Goal: Information Seeking & Learning: Learn about a topic

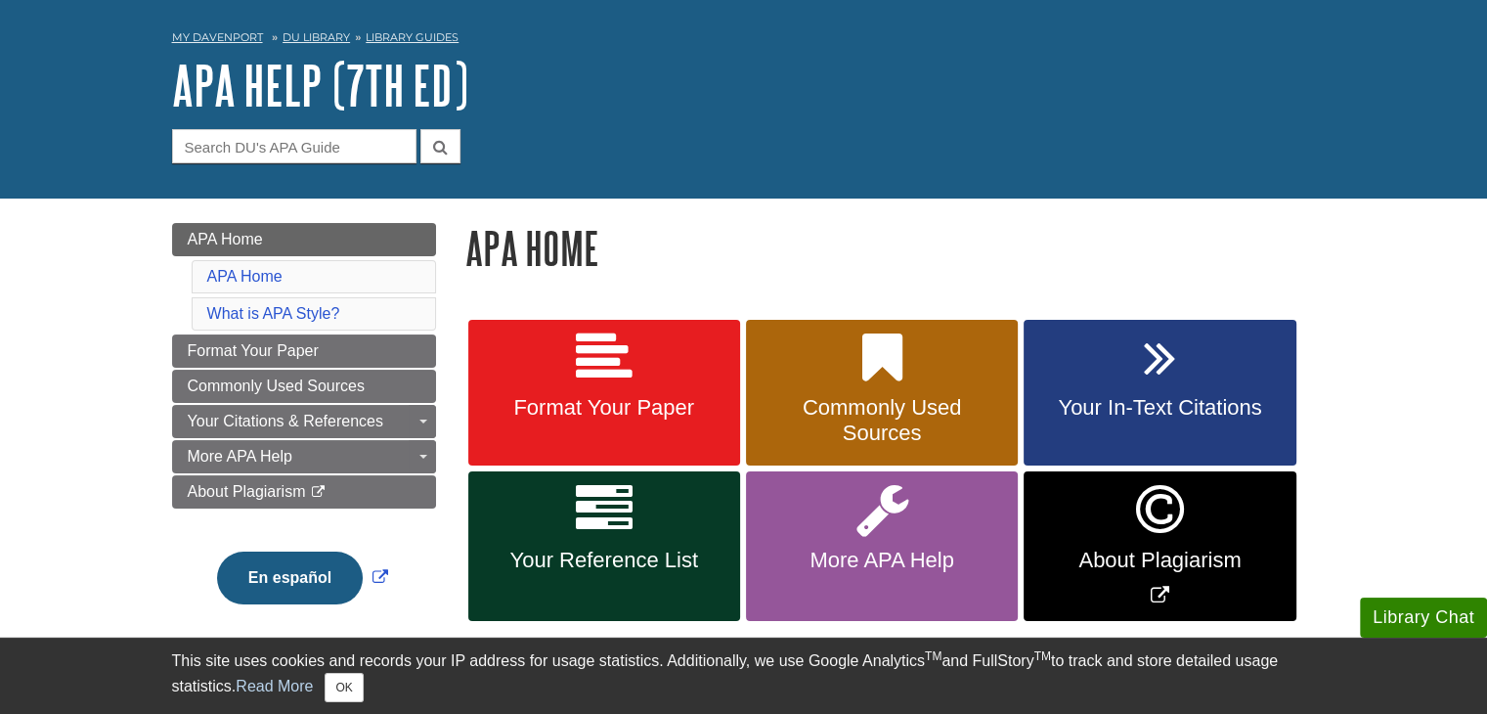
scroll to position [195, 0]
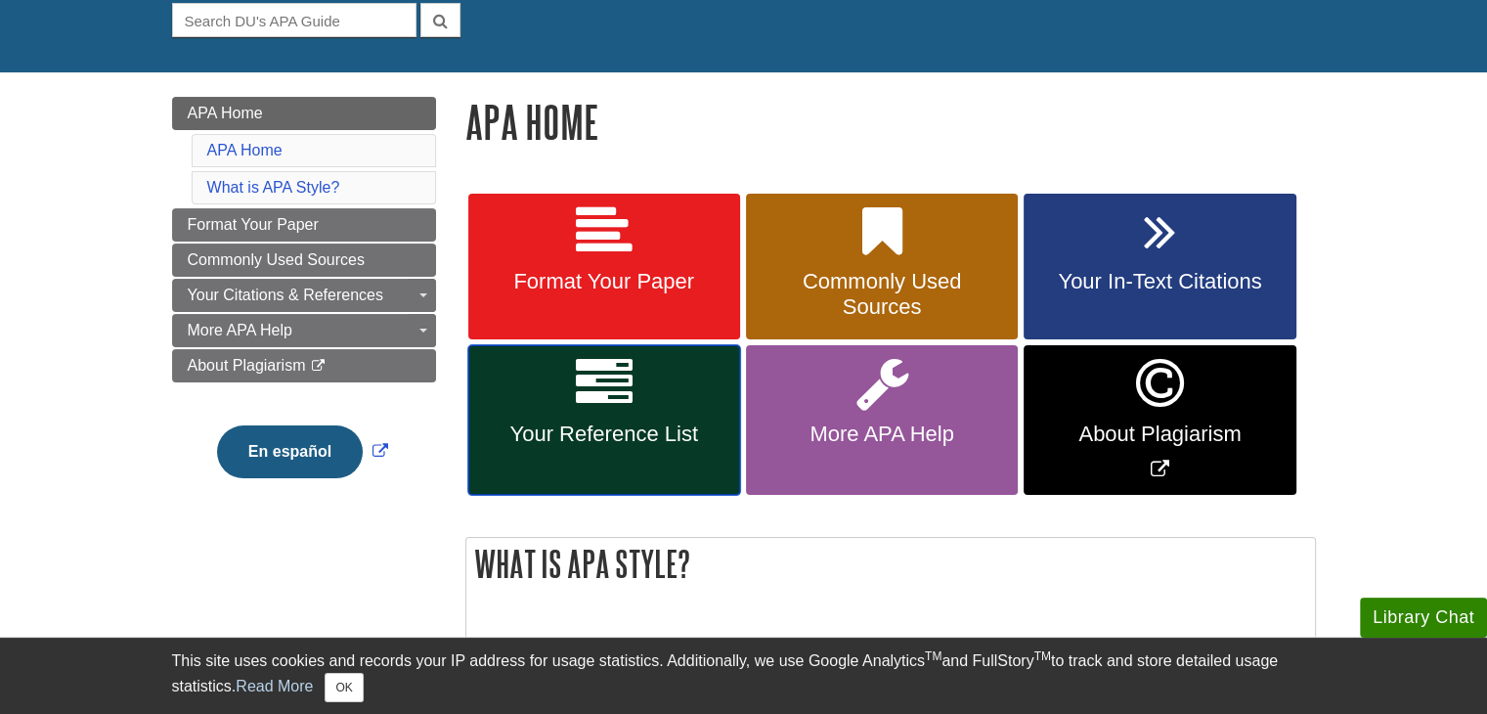
click at [667, 372] on link "Your Reference List" at bounding box center [604, 420] width 272 height 150
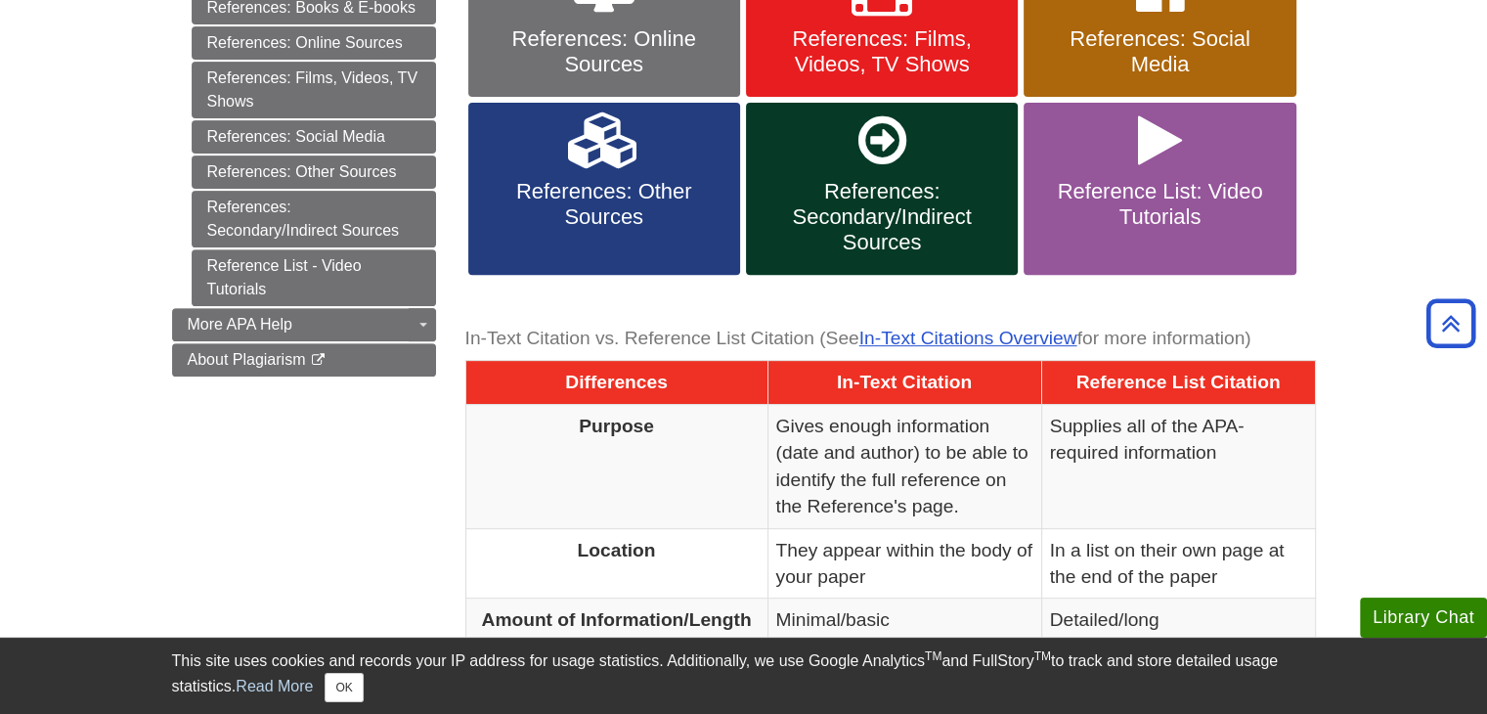
scroll to position [684, 0]
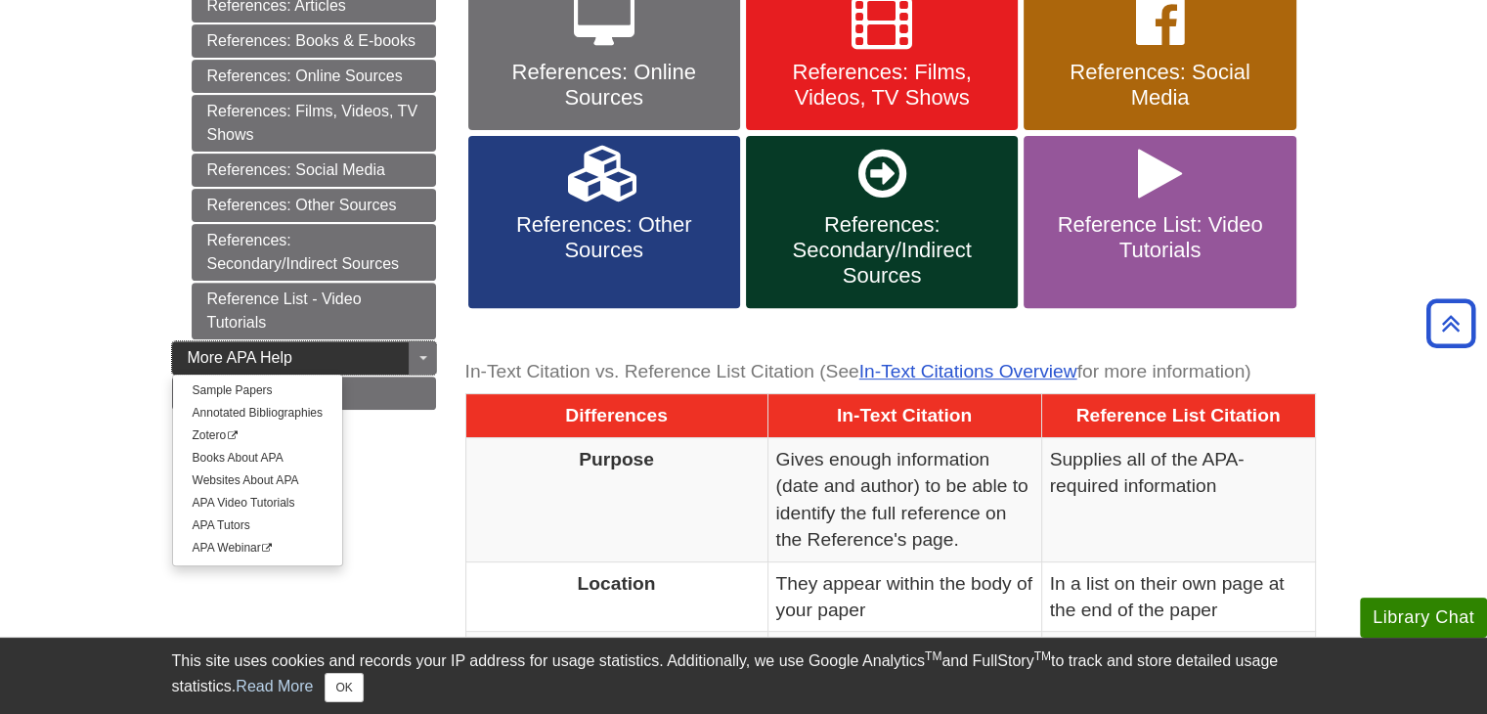
click at [405, 345] on link "More APA Help" at bounding box center [304, 357] width 264 height 33
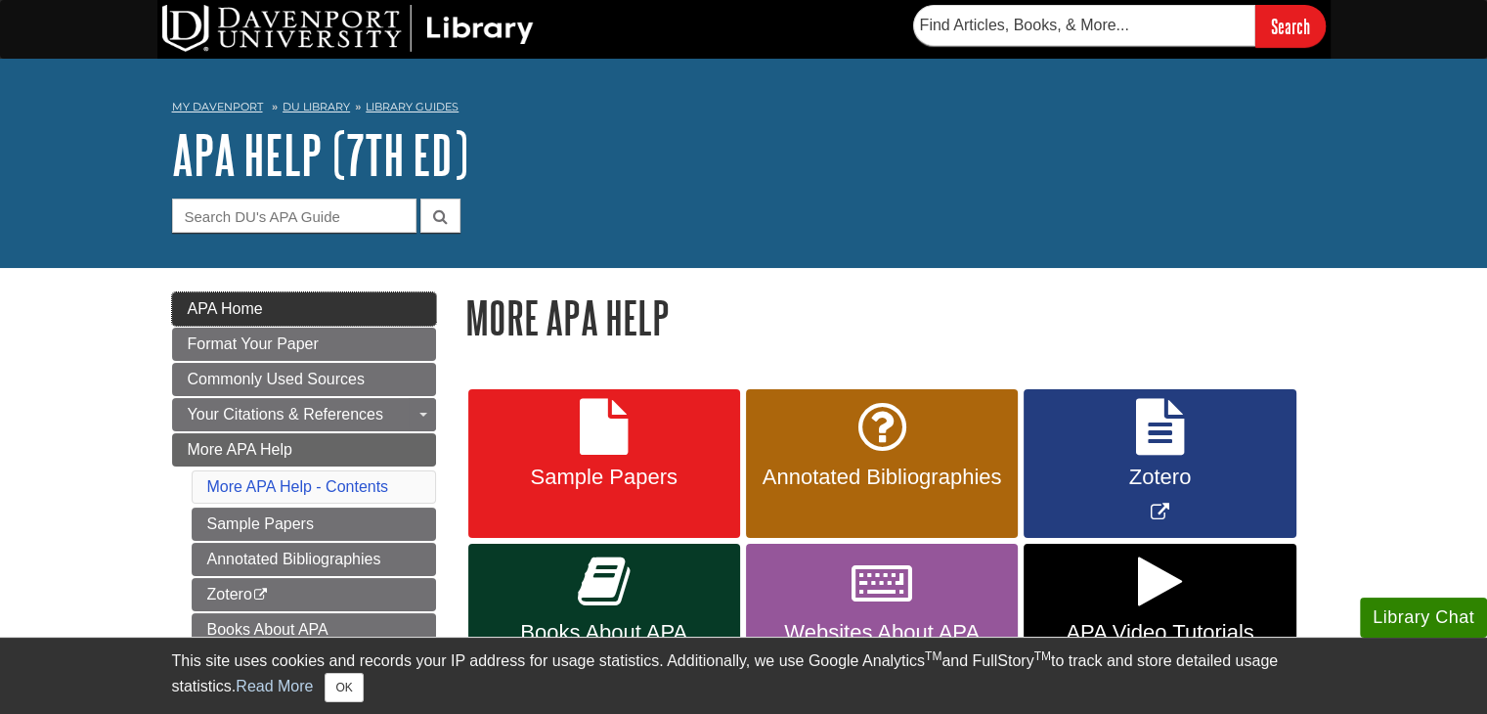
click at [262, 304] on span "APA Home" at bounding box center [225, 308] width 75 height 17
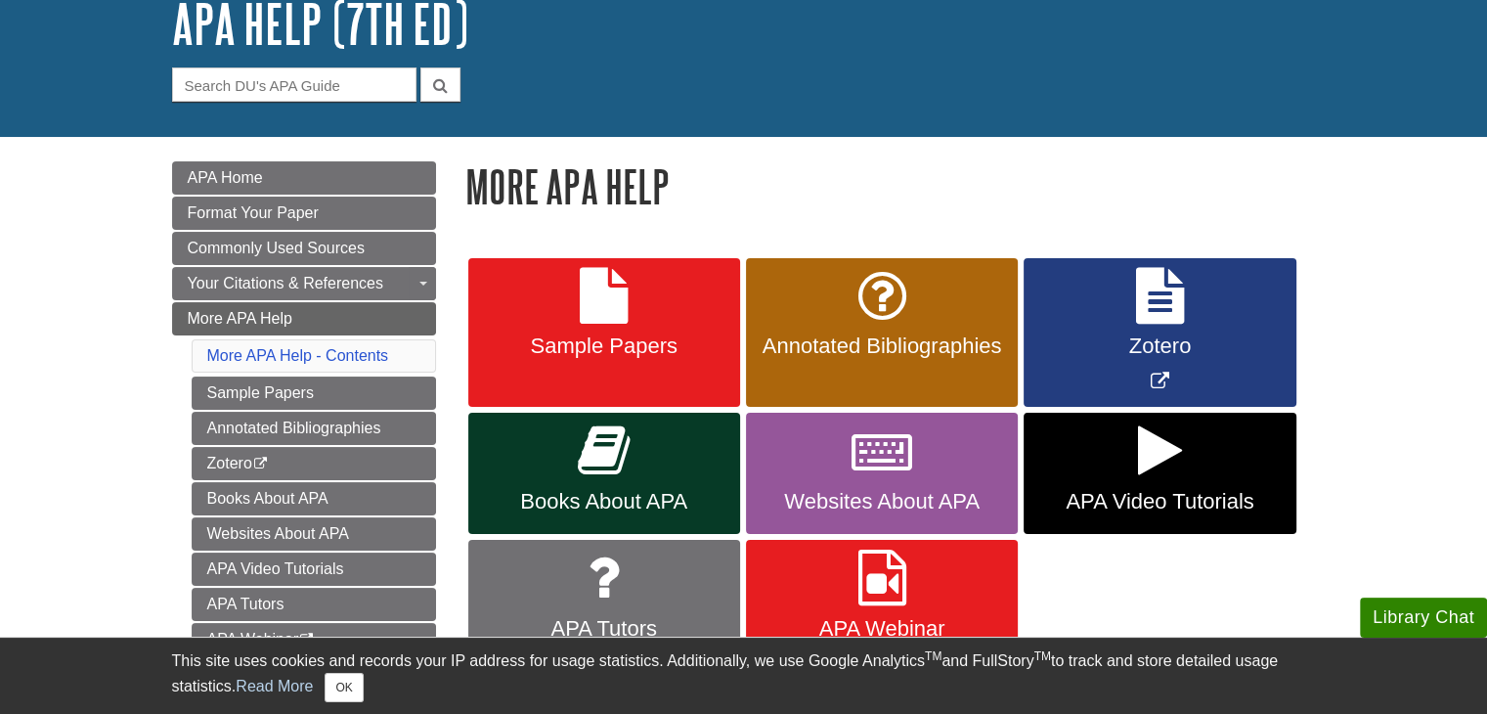
scroll to position [195, 0]
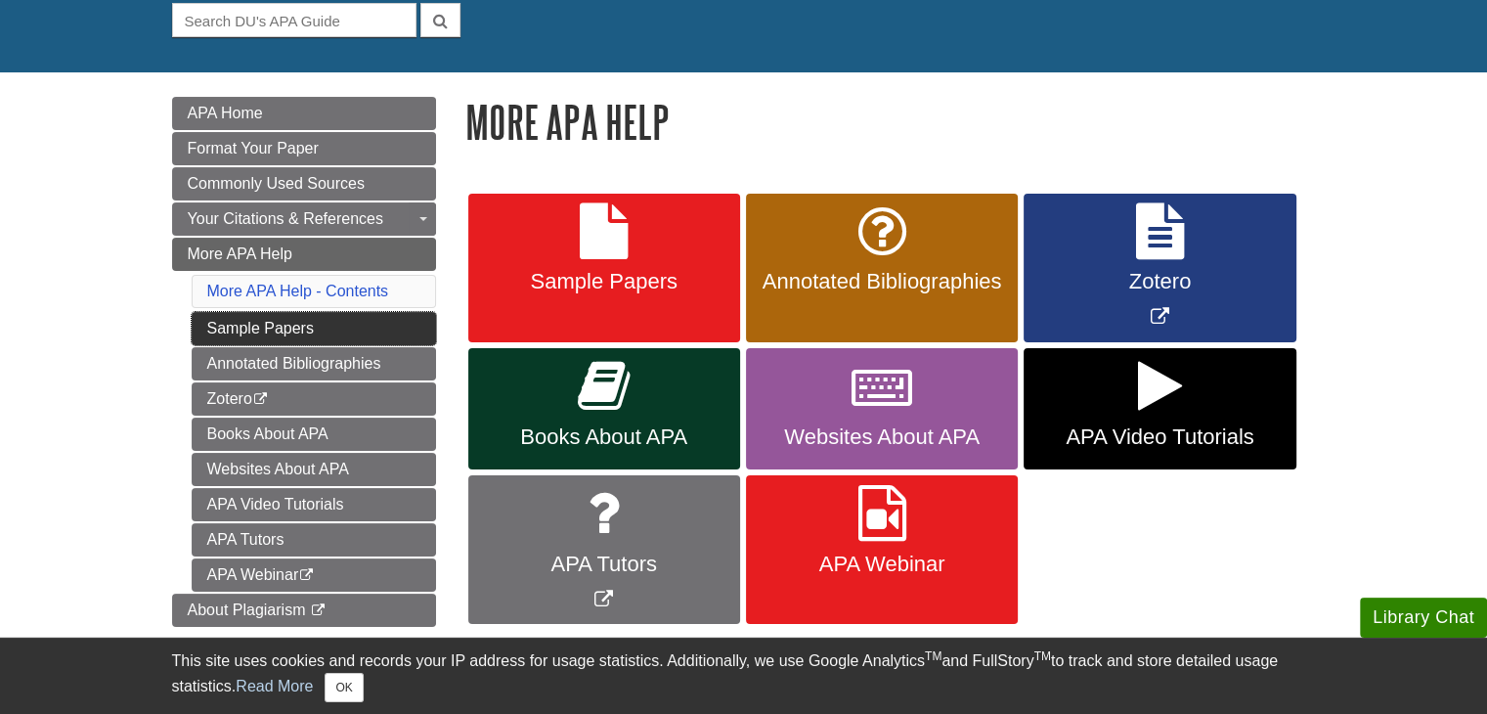
click at [323, 322] on link "Sample Papers" at bounding box center [314, 328] width 244 height 33
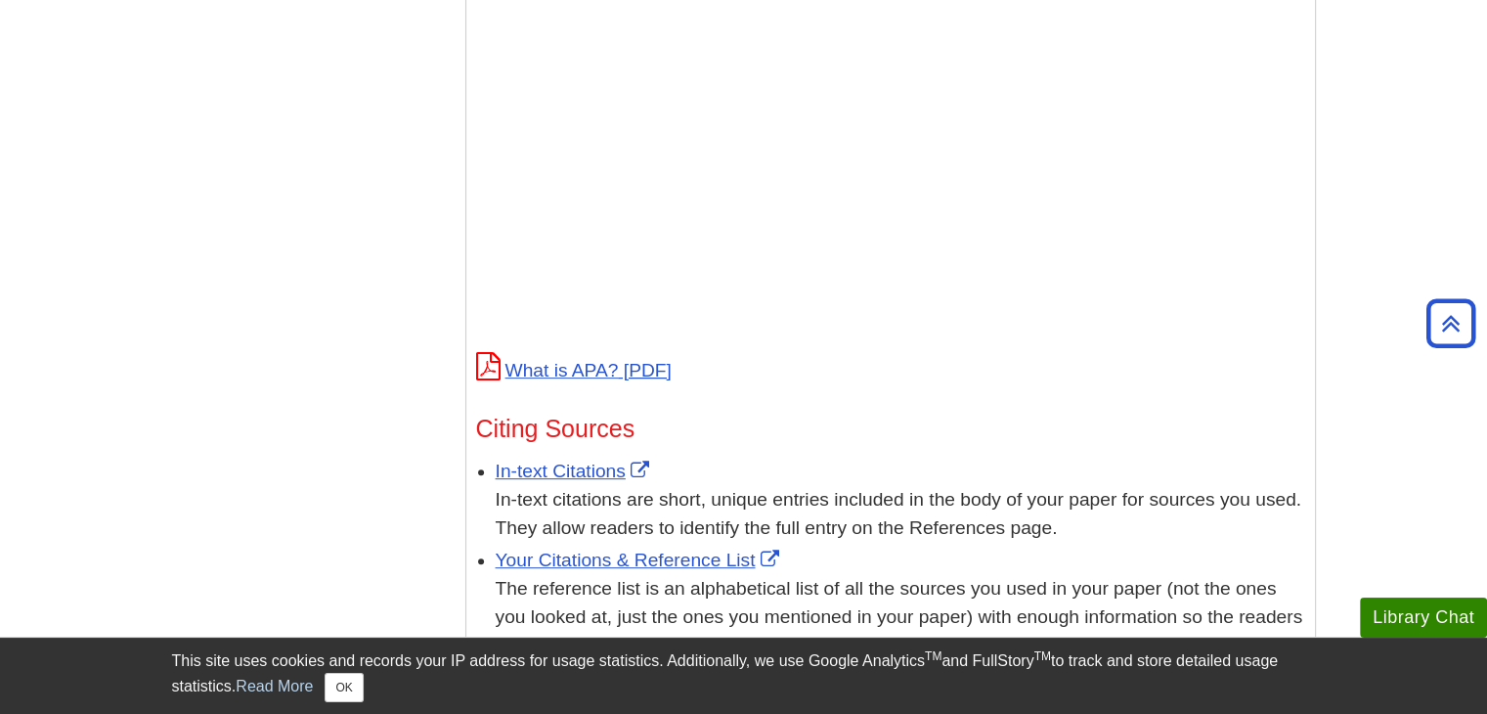
scroll to position [880, 0]
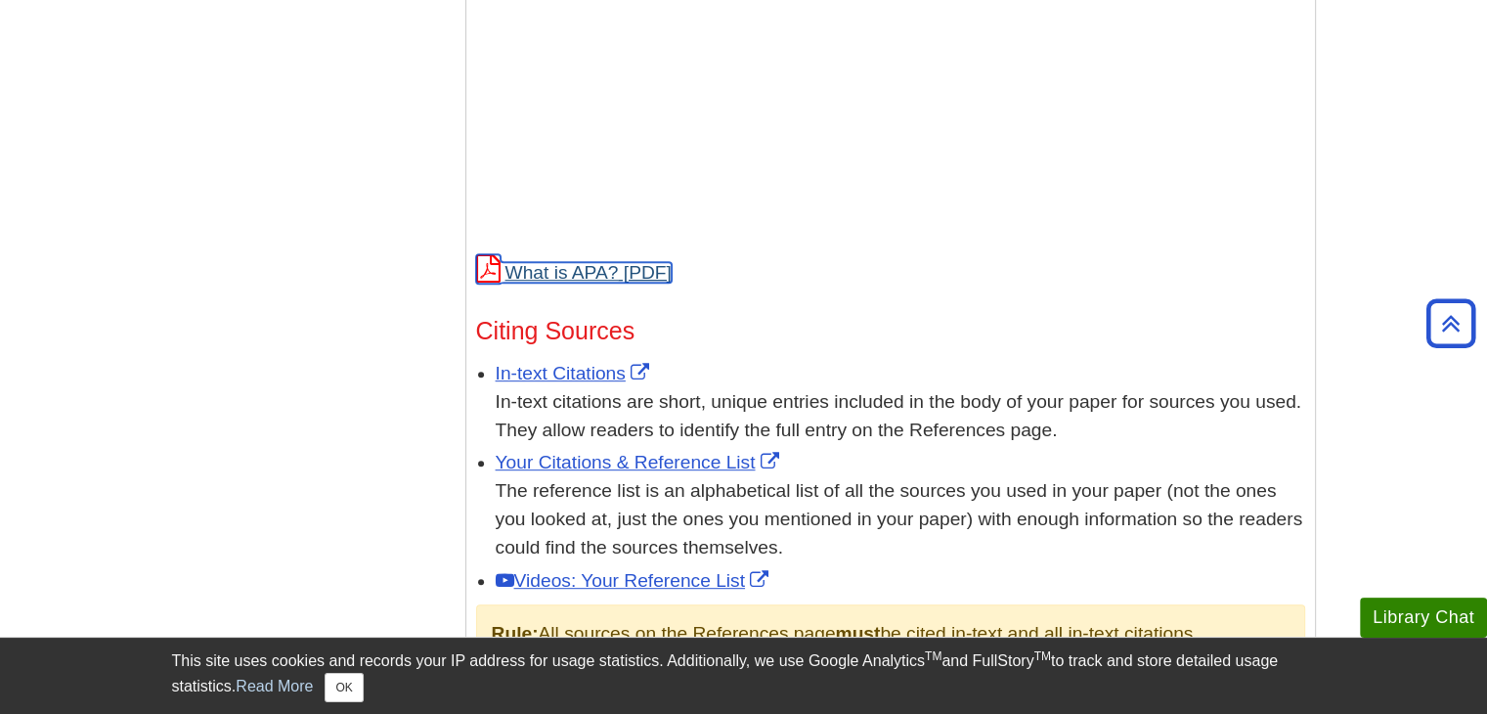
click at [607, 275] on link "What is APA?" at bounding box center [573, 272] width 195 height 21
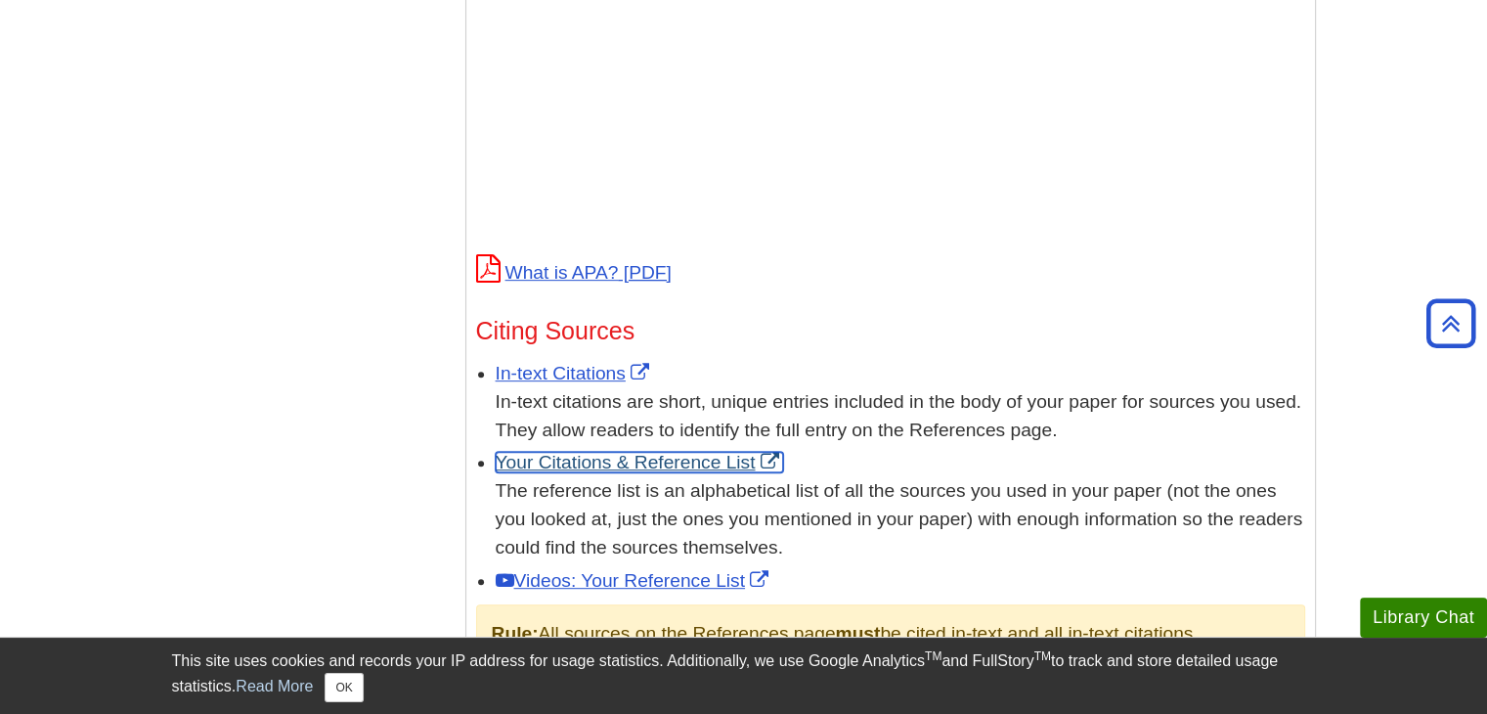
click at [564, 465] on link "Your Citations & Reference List" at bounding box center [640, 462] width 288 height 21
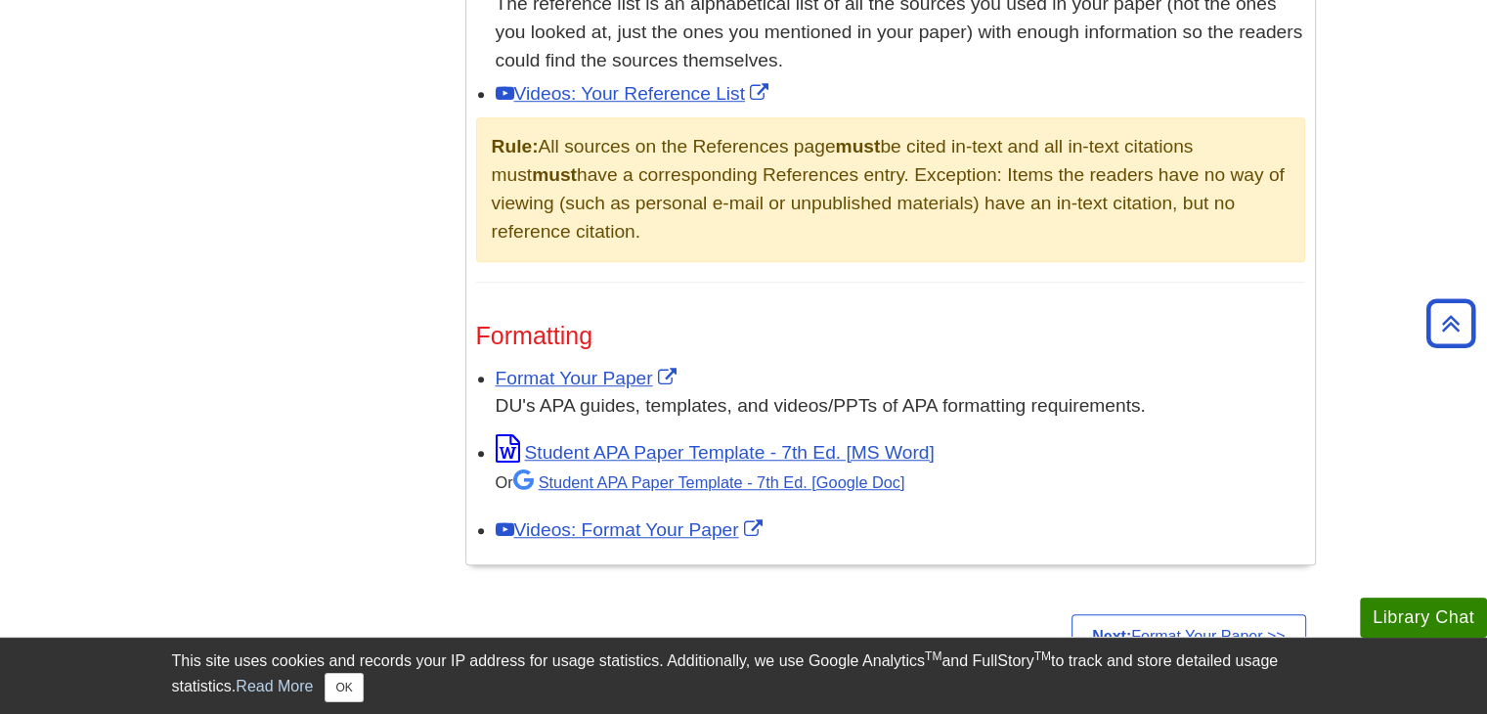
scroll to position [1368, 0]
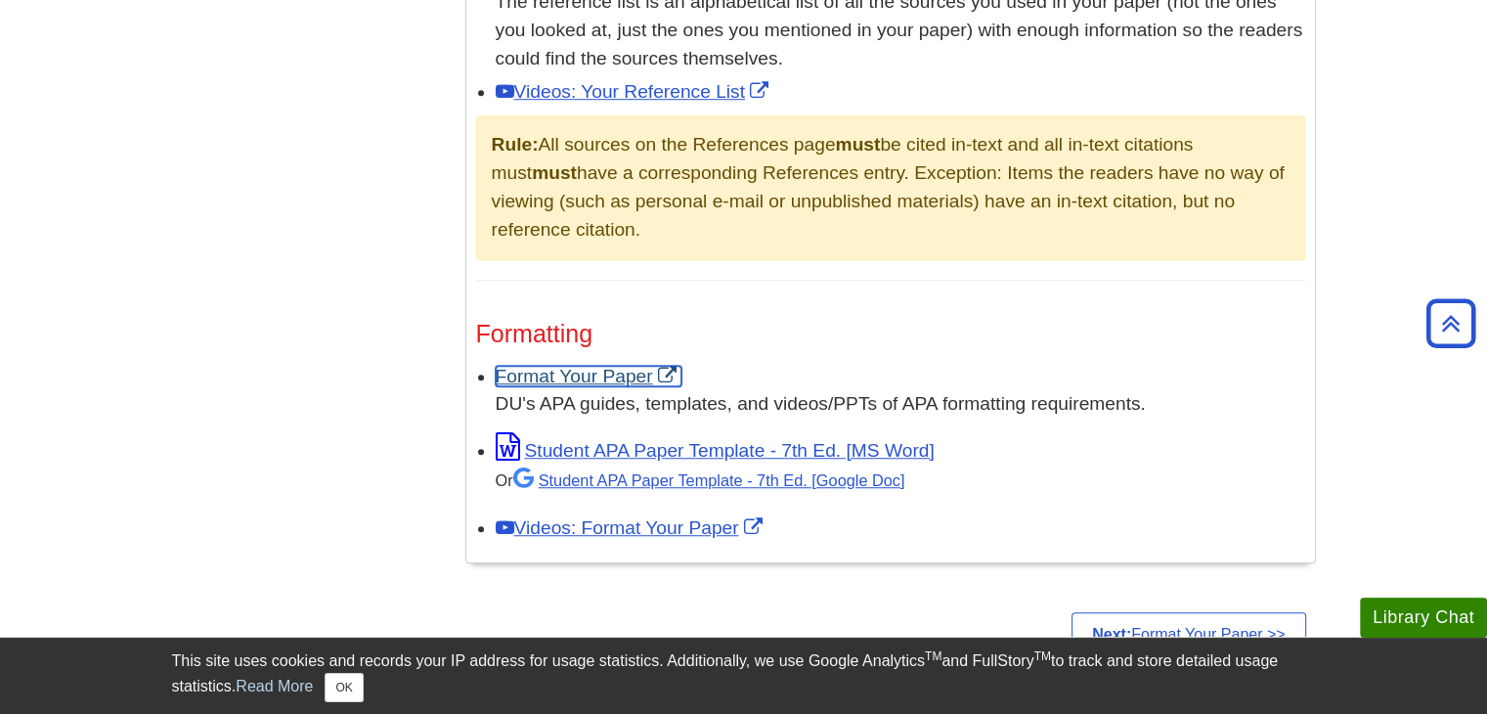
click at [581, 375] on link "Format Your Paper" at bounding box center [589, 376] width 186 height 21
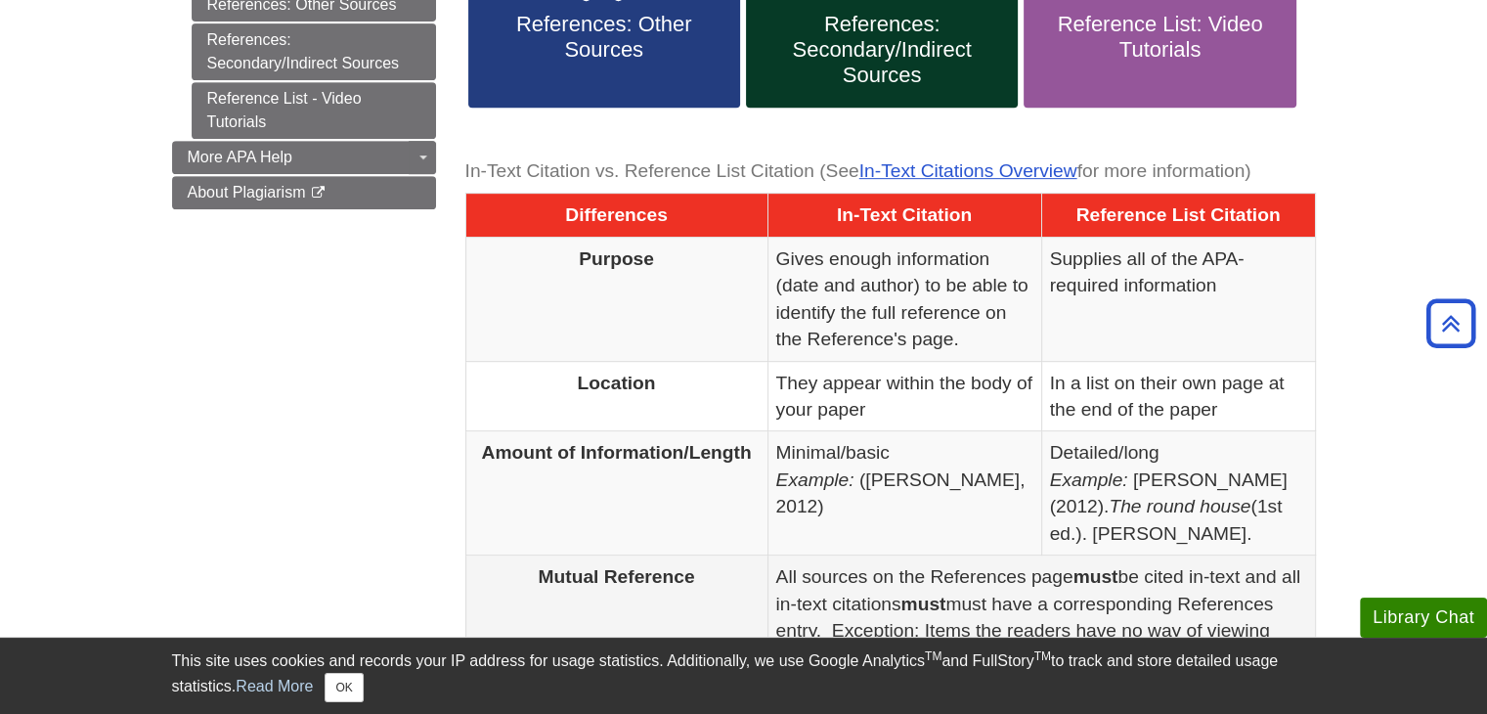
scroll to position [880, 0]
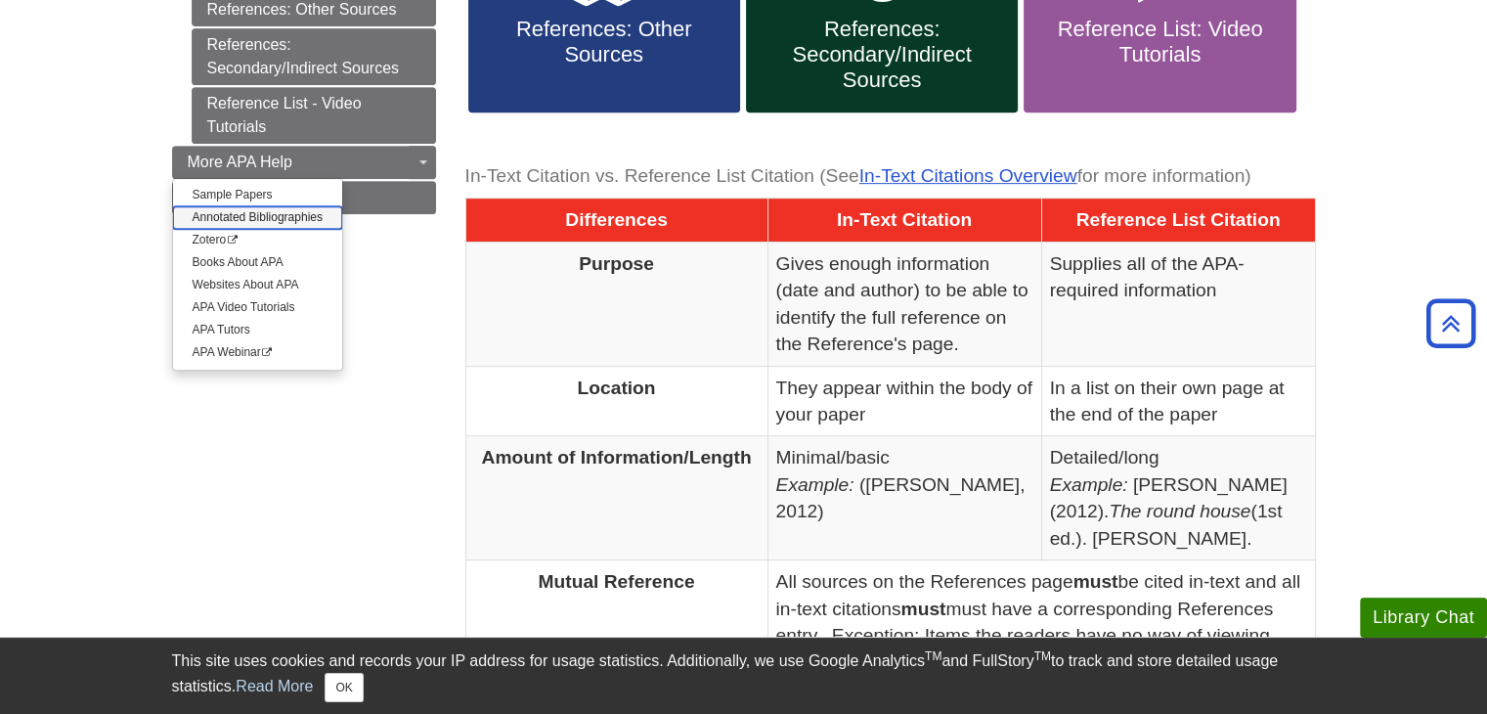
click at [303, 208] on link "Annotated Bibliographies" at bounding box center [257, 217] width 169 height 22
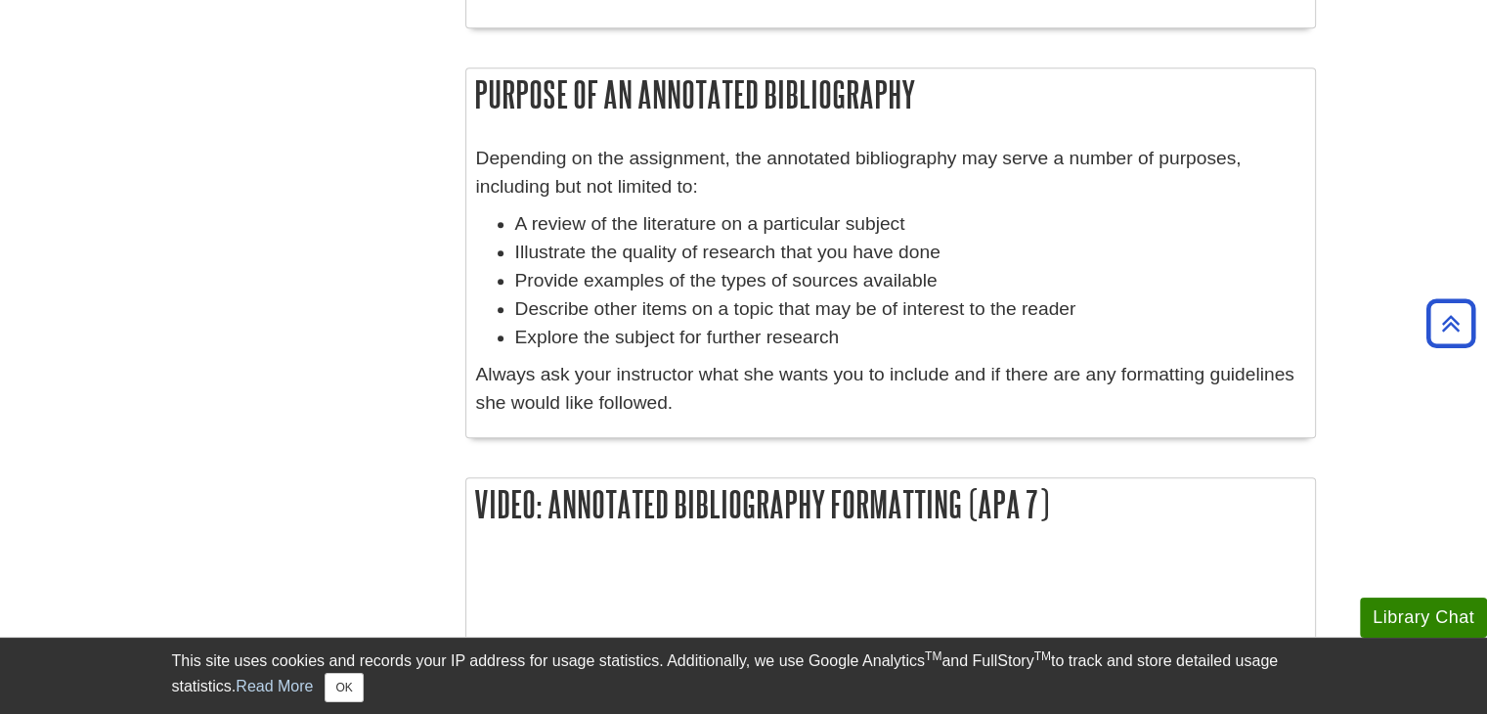
scroll to position [1466, 0]
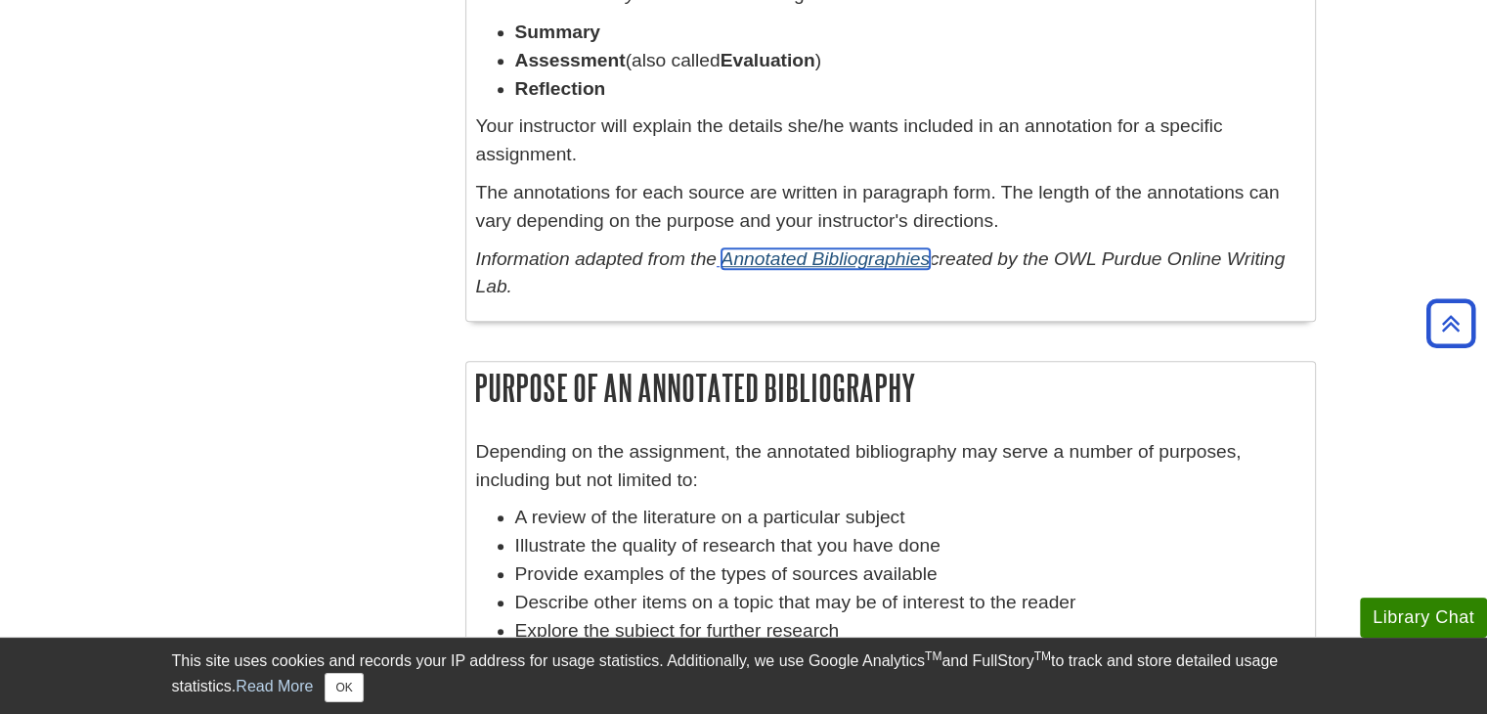
click at [775, 263] on link "Annotated Bibliographies" at bounding box center [825, 258] width 208 height 21
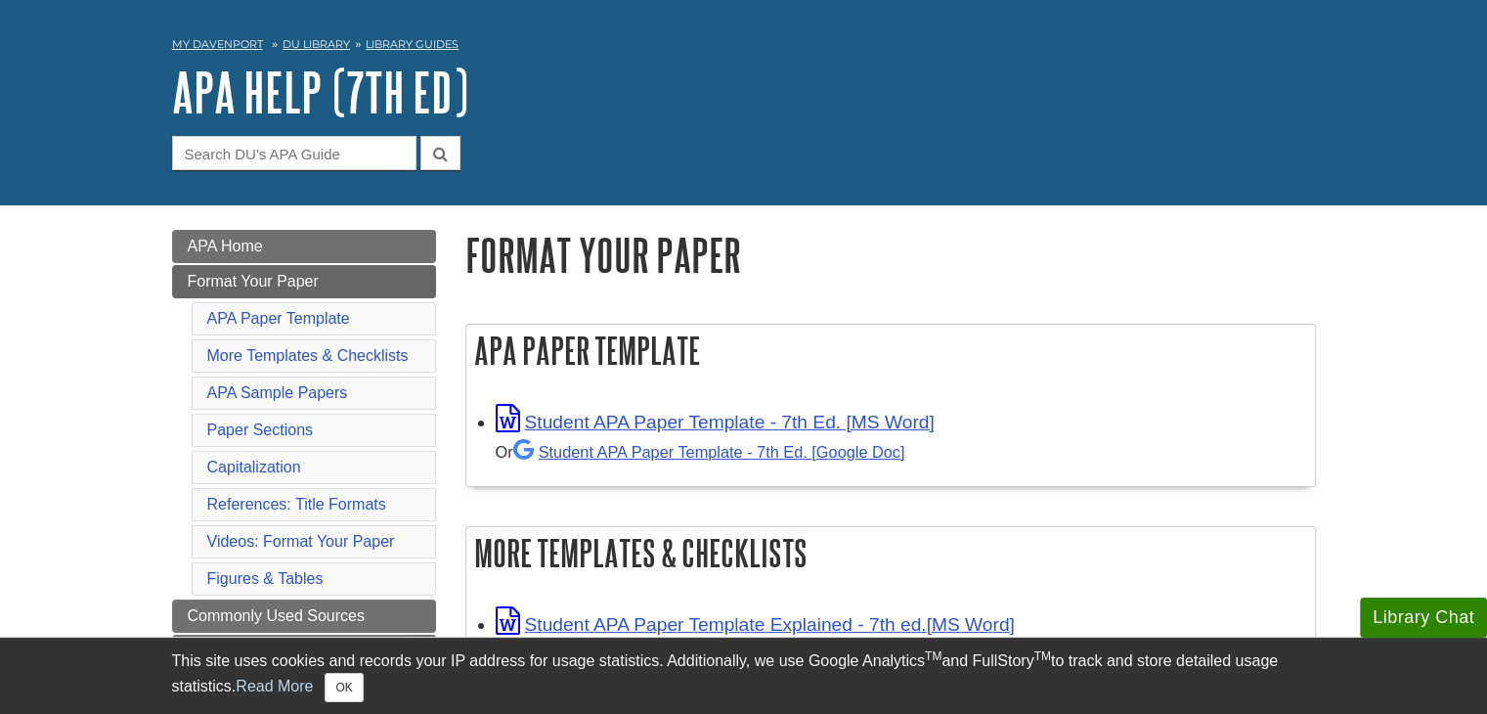
scroll to position [195, 0]
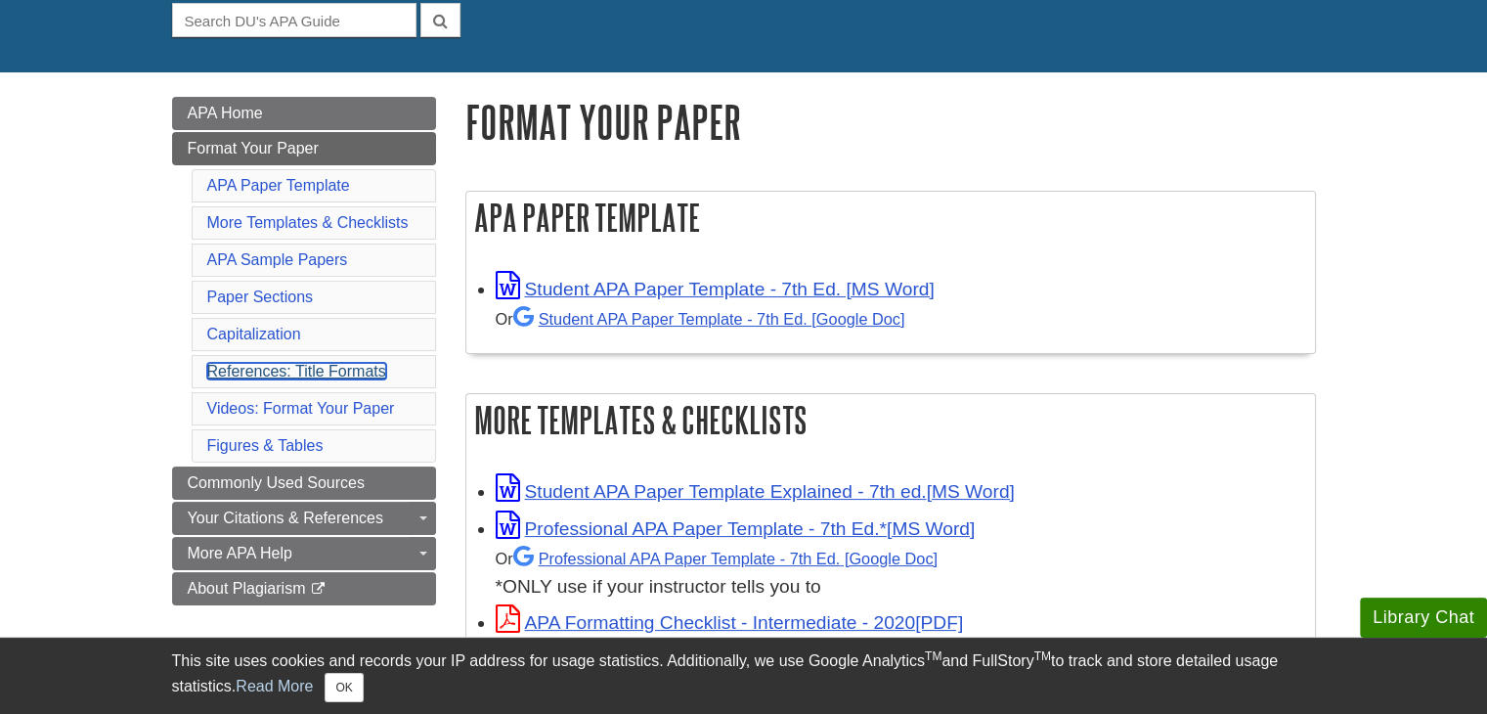
click at [360, 363] on link "References: Title Formats" at bounding box center [296, 371] width 179 height 17
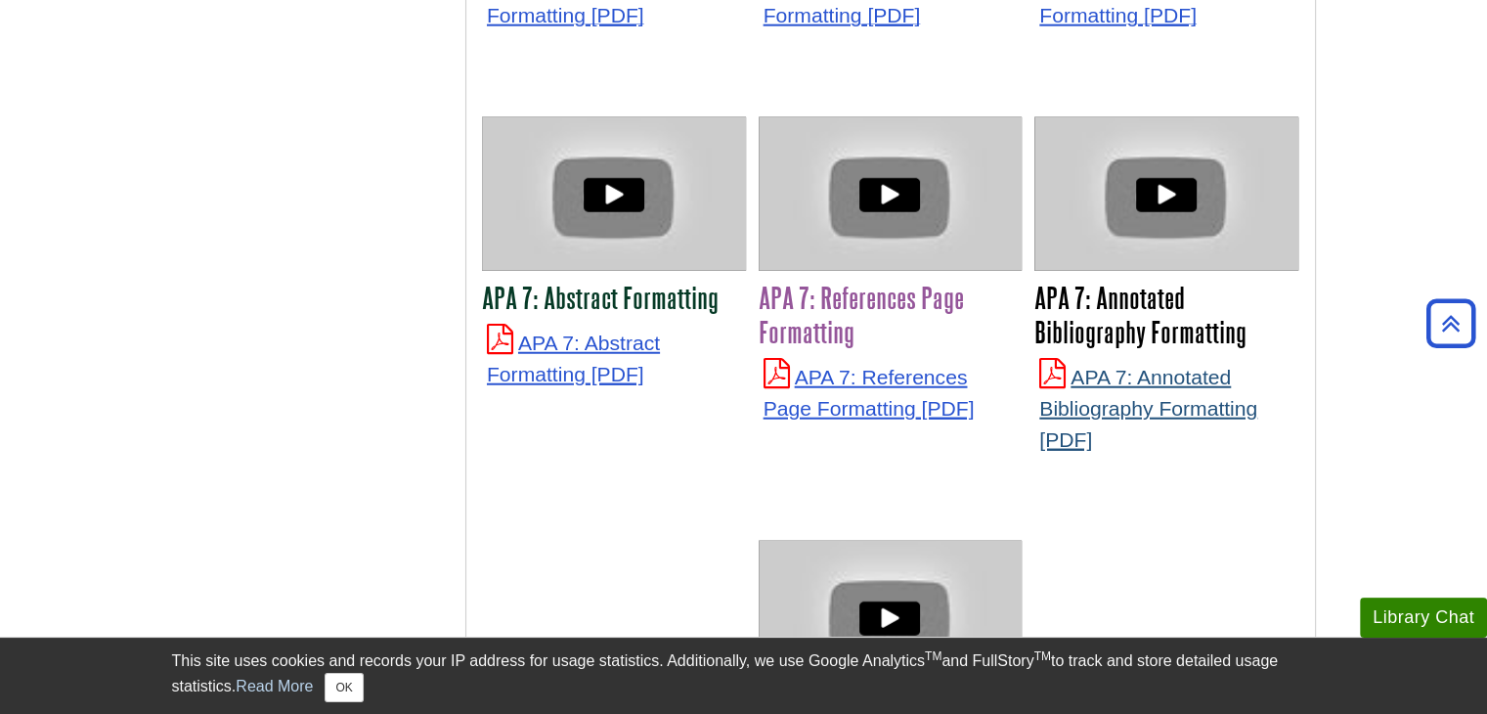
scroll to position [5193, 0]
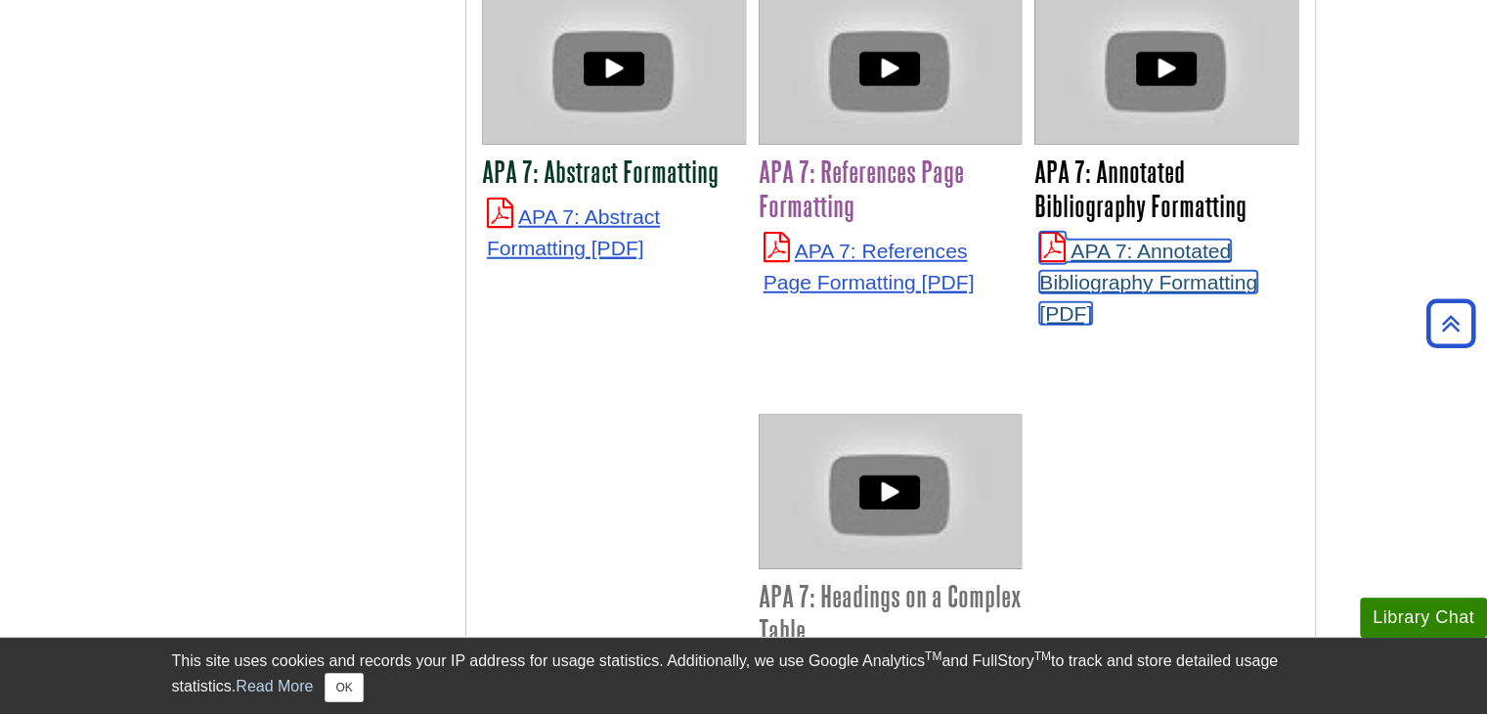
click at [1110, 239] on link "APA 7: Annotated Bibliography Formatting" at bounding box center [1148, 281] width 218 height 84
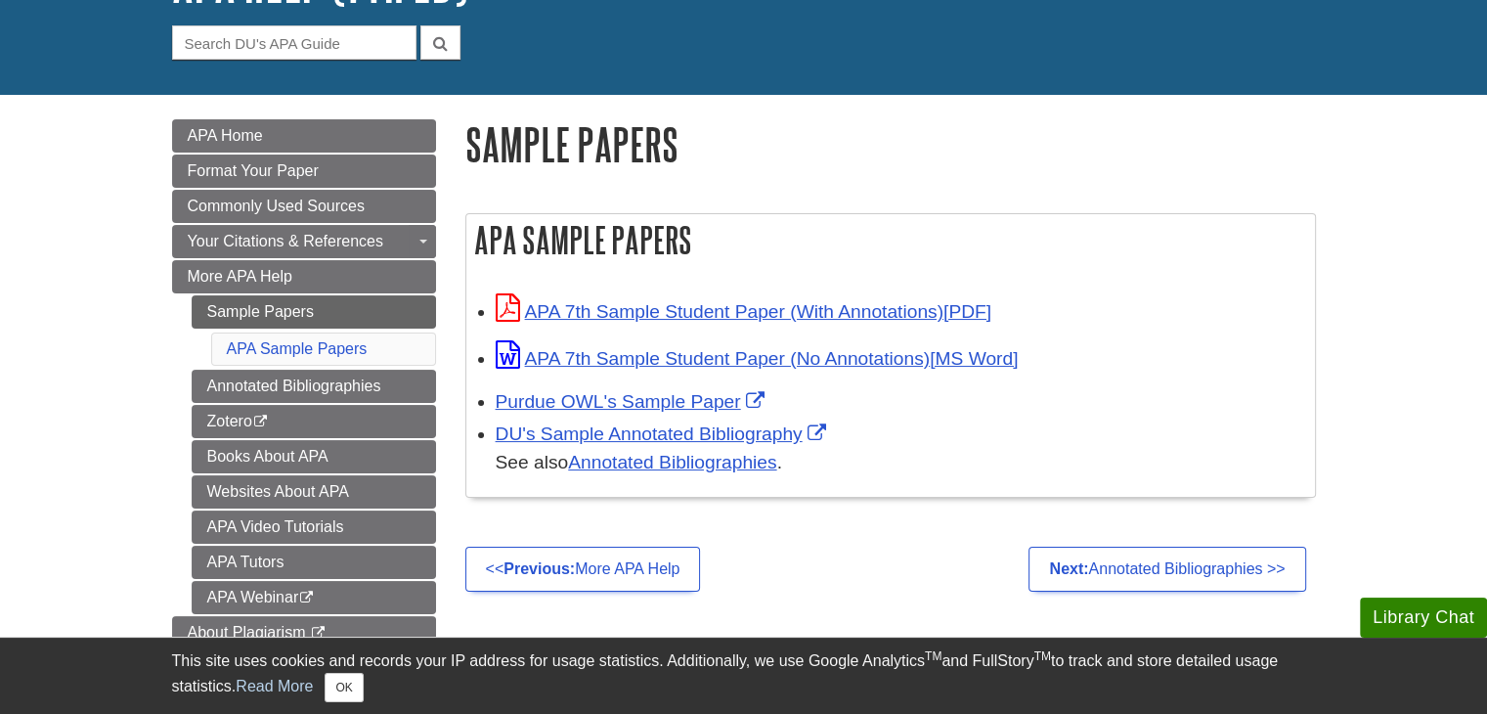
scroll to position [195, 0]
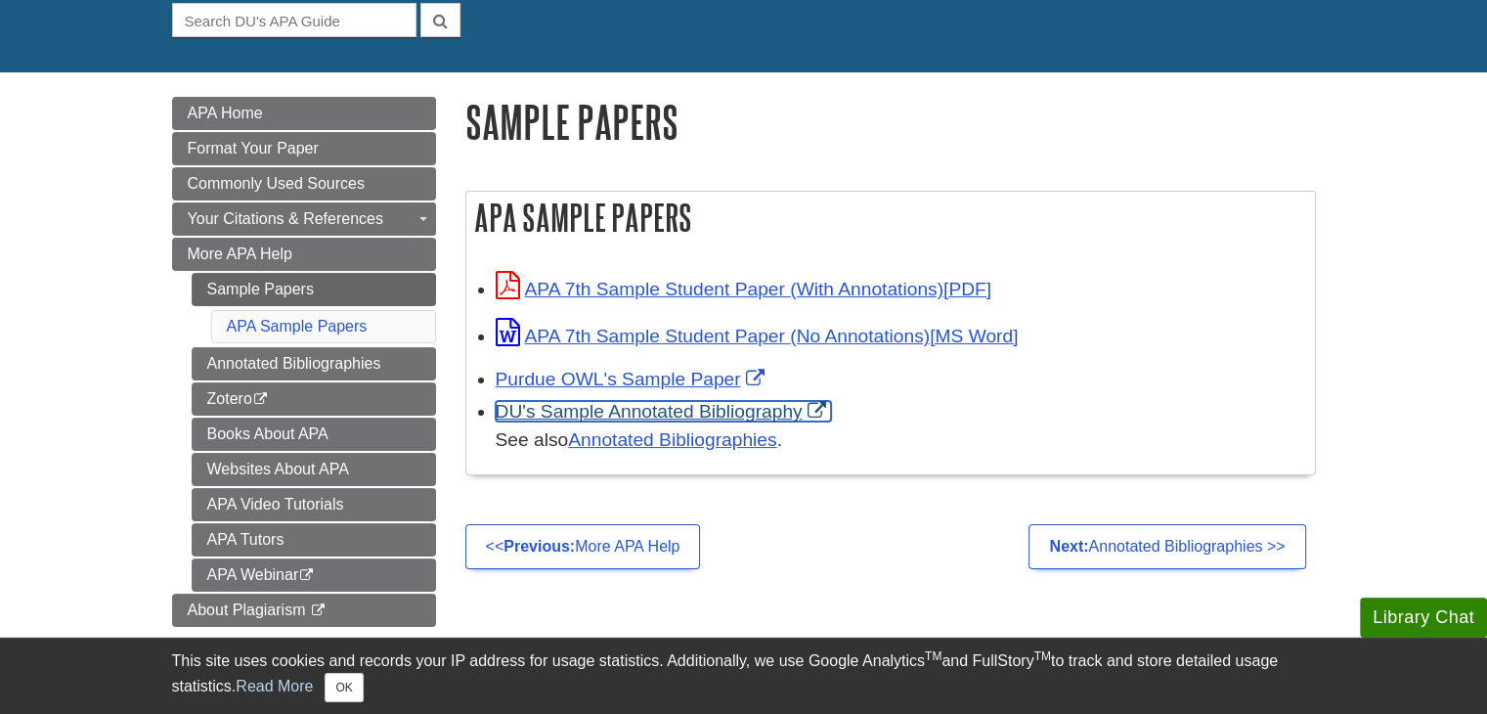
click at [722, 417] on link "DU's Sample Annotated Bibliography" at bounding box center [663, 411] width 335 height 21
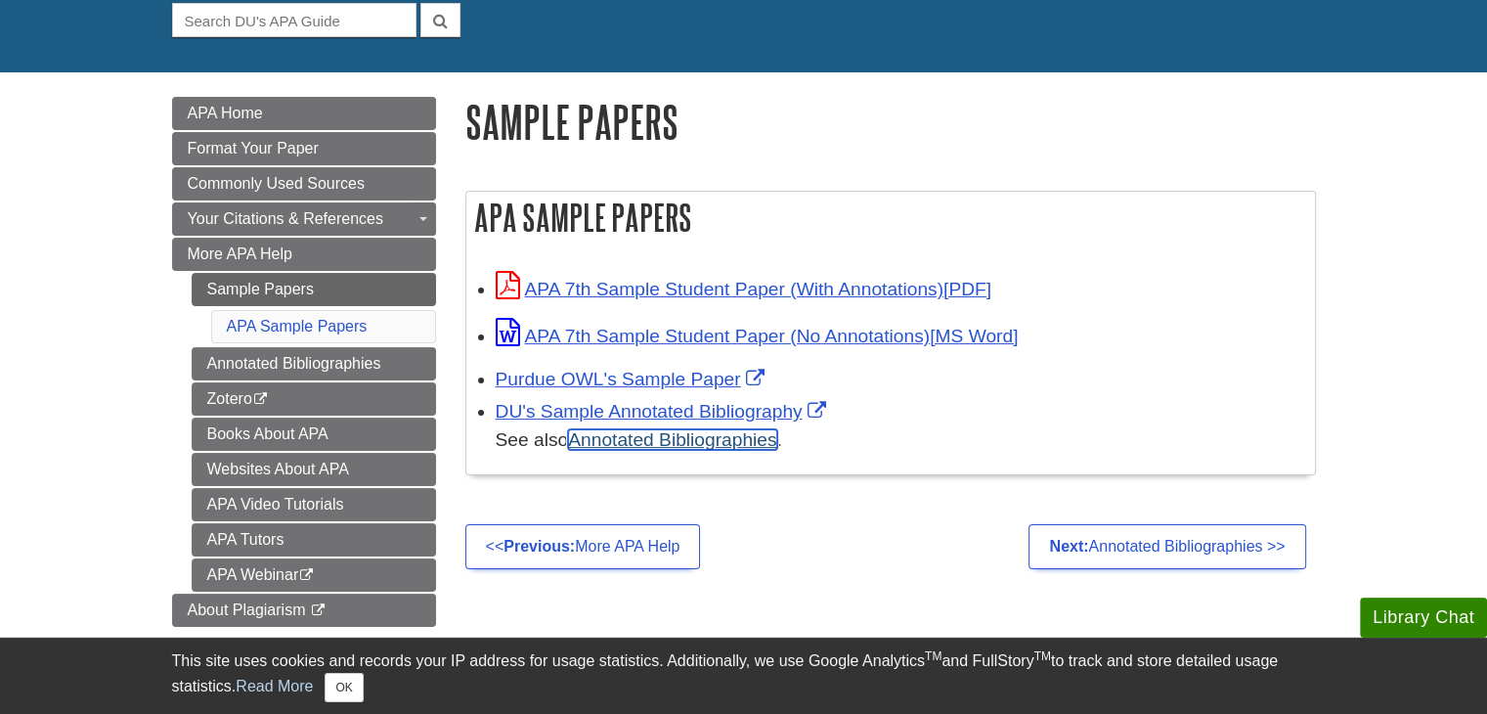
click at [749, 443] on link "Annotated Bibliographies" at bounding box center [672, 439] width 208 height 21
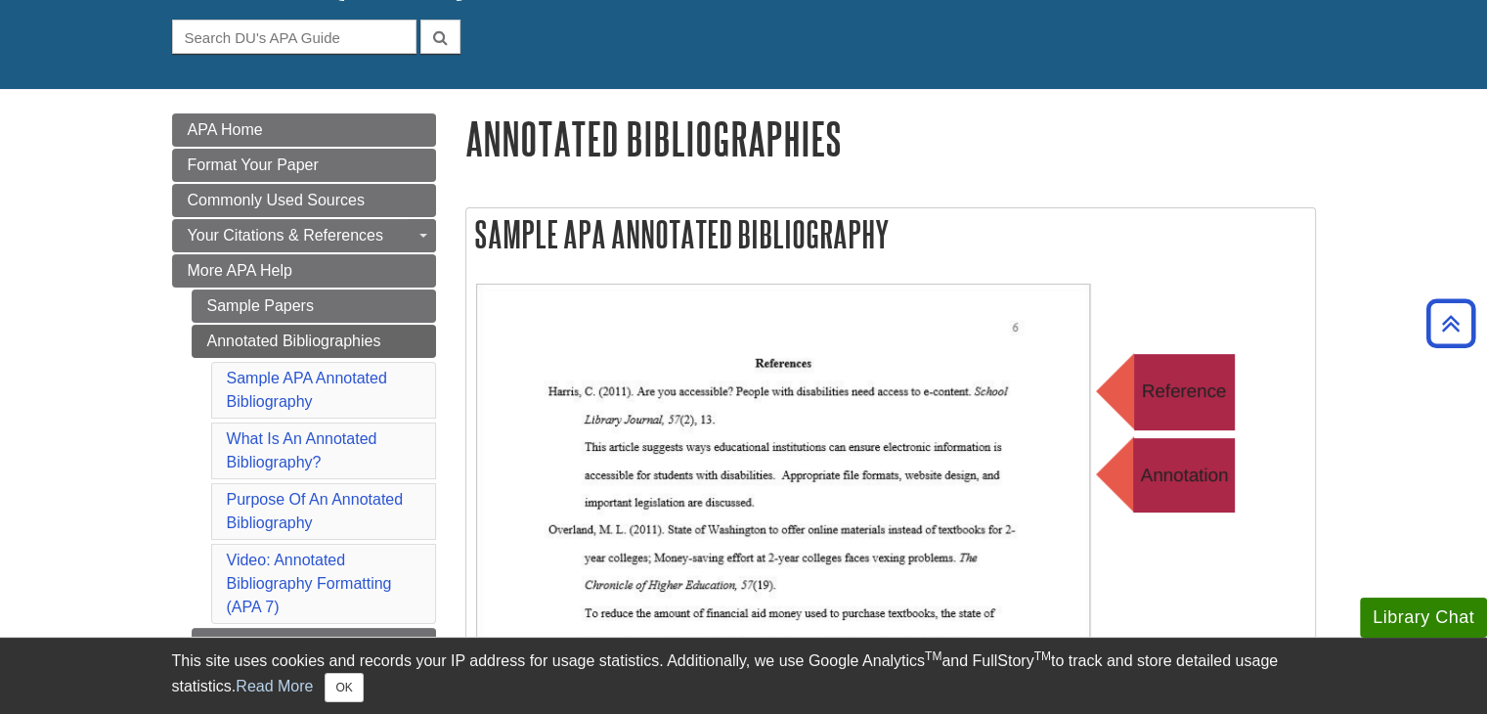
scroll to position [112, 0]
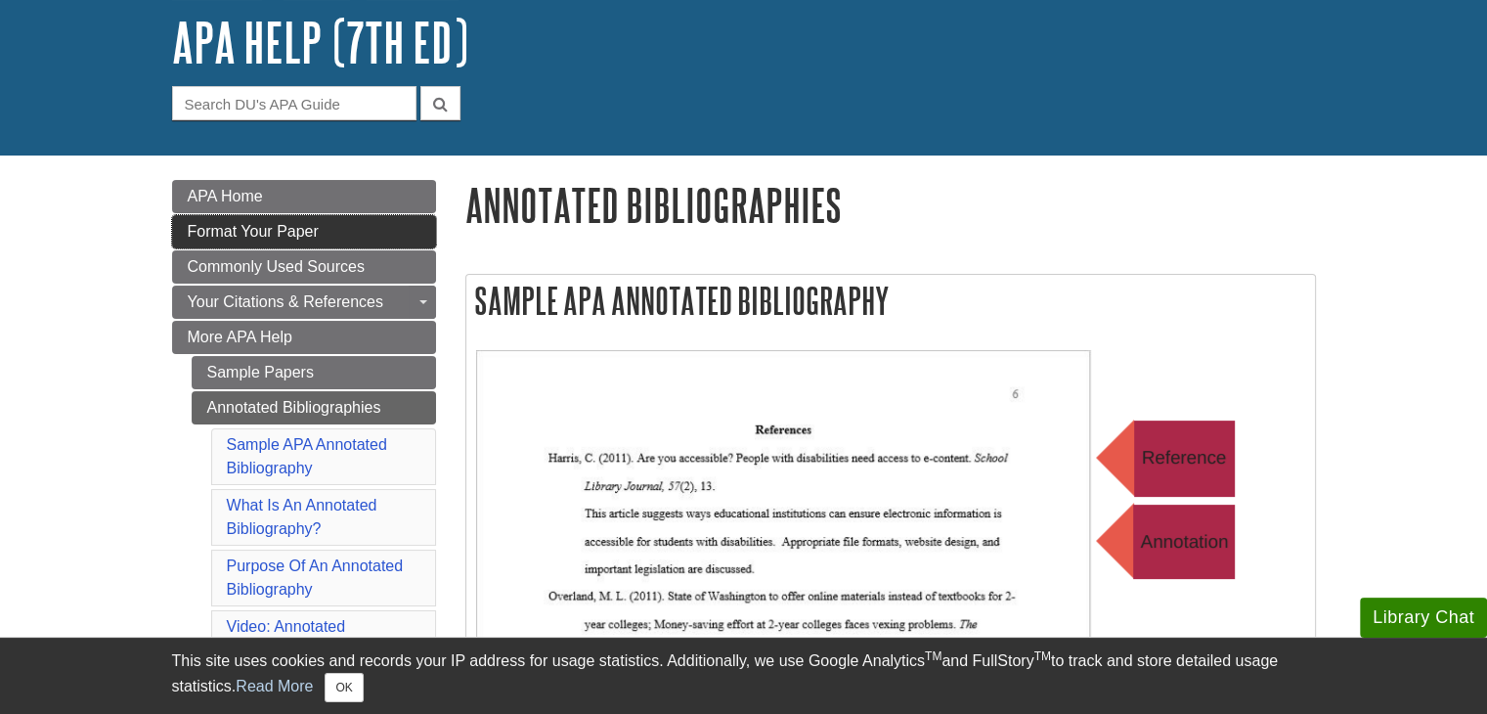
click at [269, 239] on span "Format Your Paper" at bounding box center [253, 231] width 131 height 17
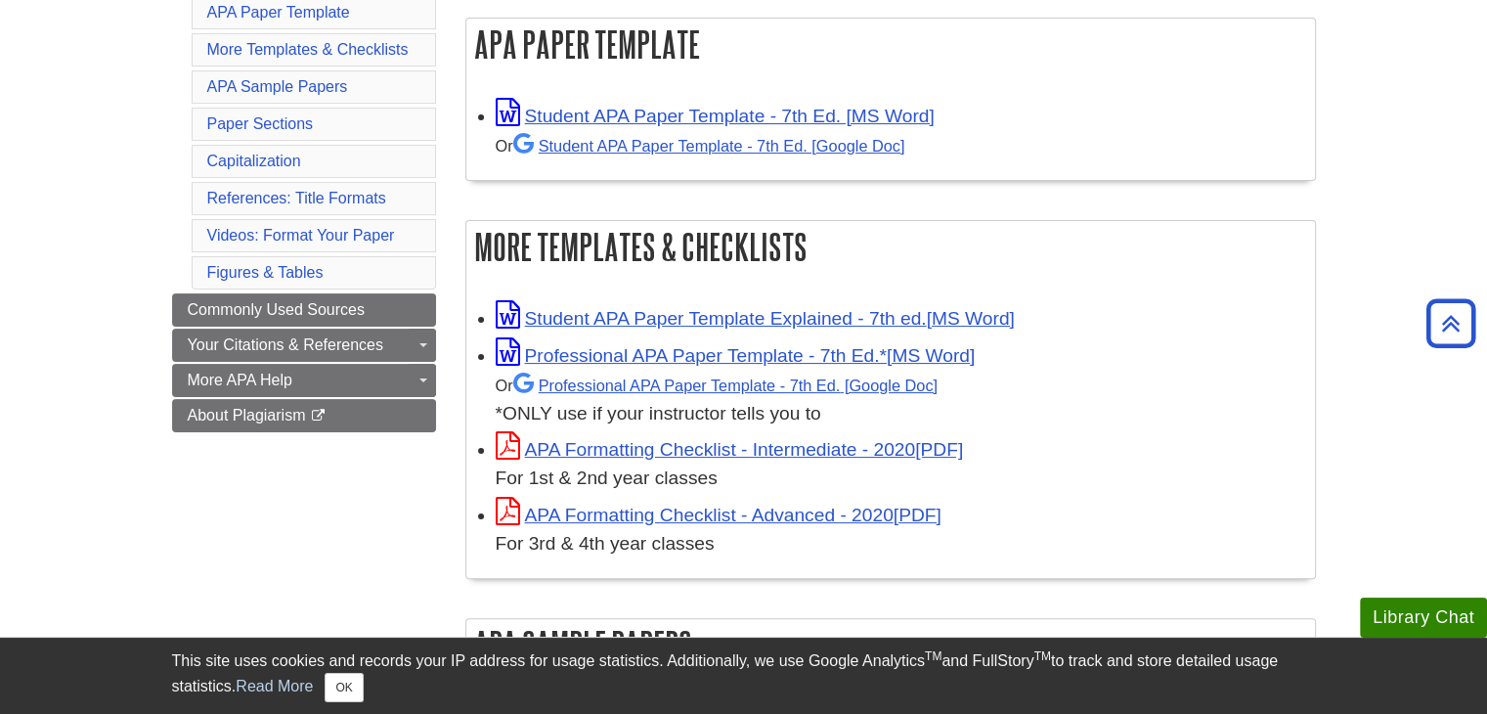
scroll to position [489, 0]
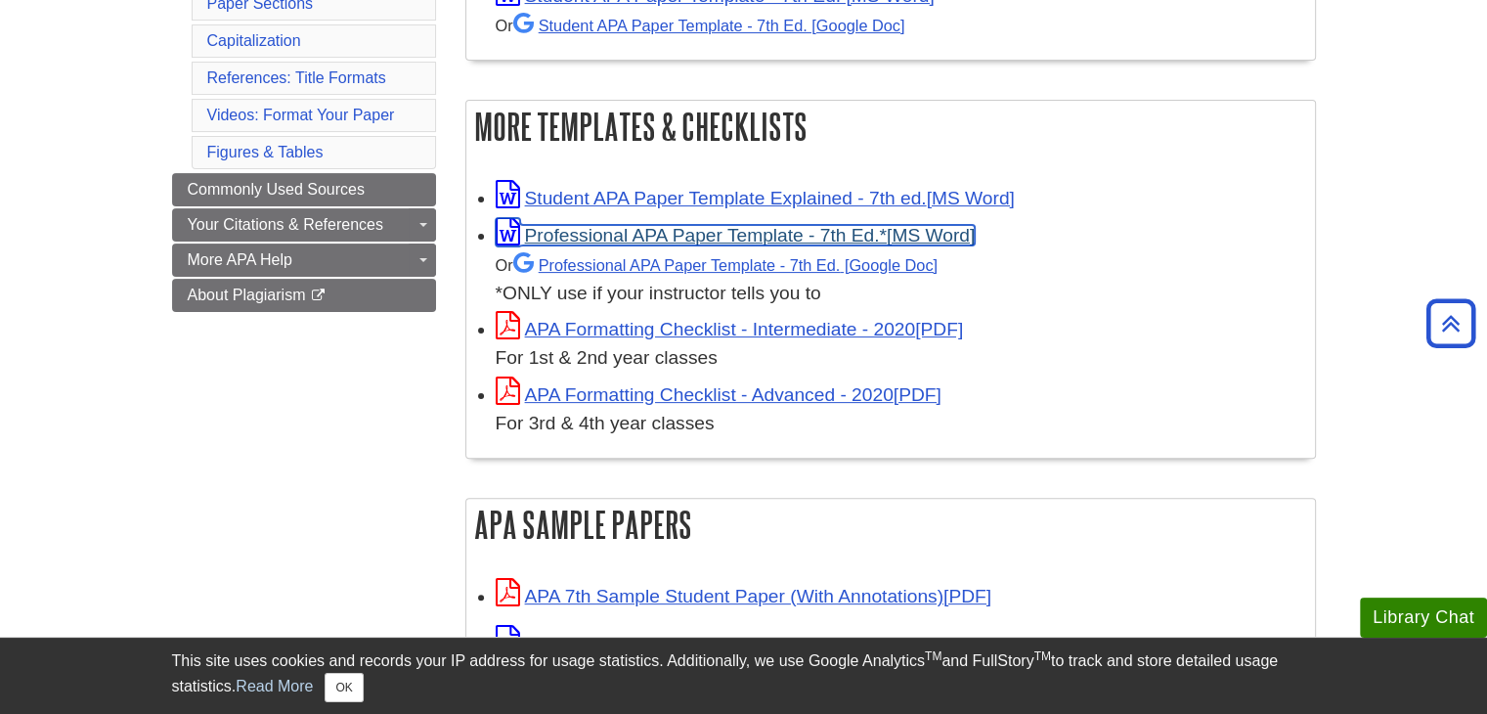
click at [736, 232] on link "Professional APA Paper Template - 7th Ed.*" at bounding box center [736, 235] width 480 height 21
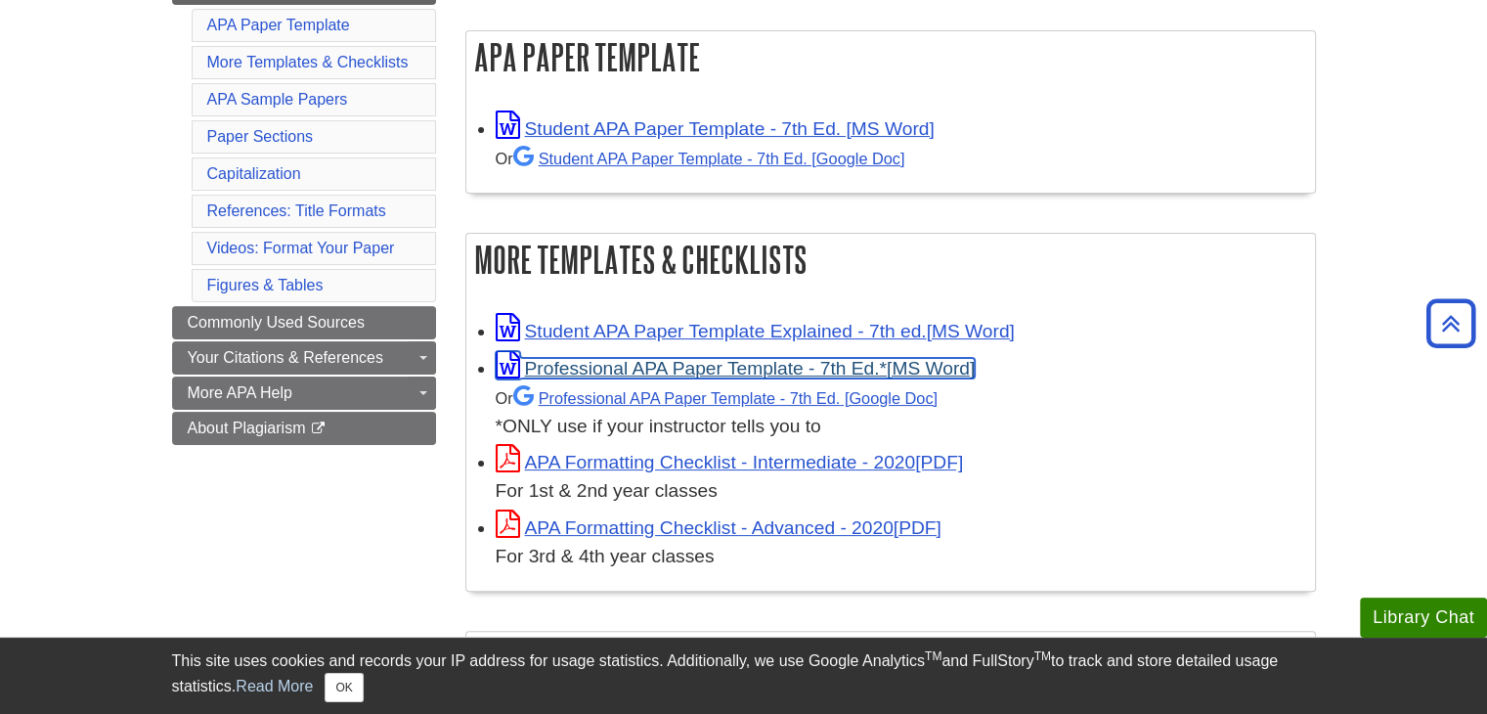
scroll to position [98, 0]
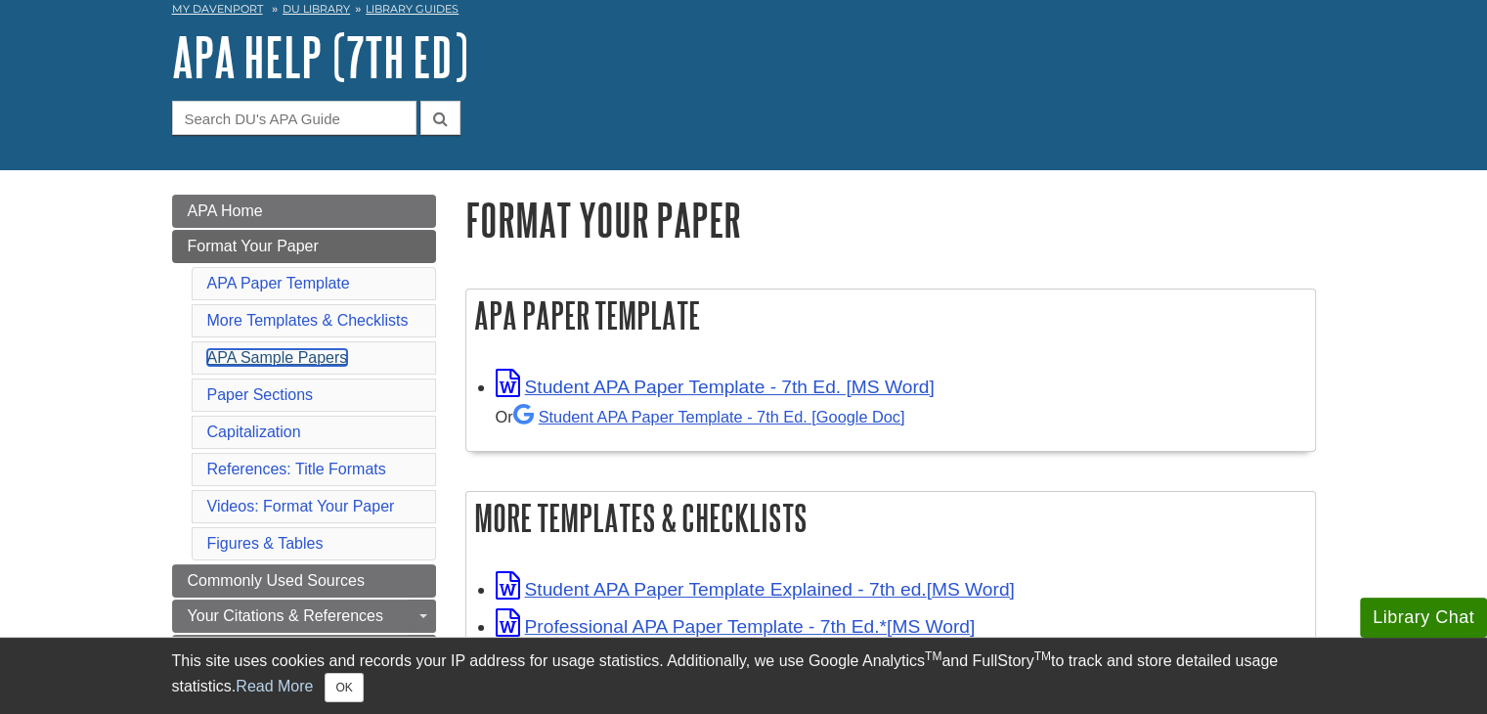
click at [325, 355] on link "APA Sample Papers" at bounding box center [277, 357] width 141 height 17
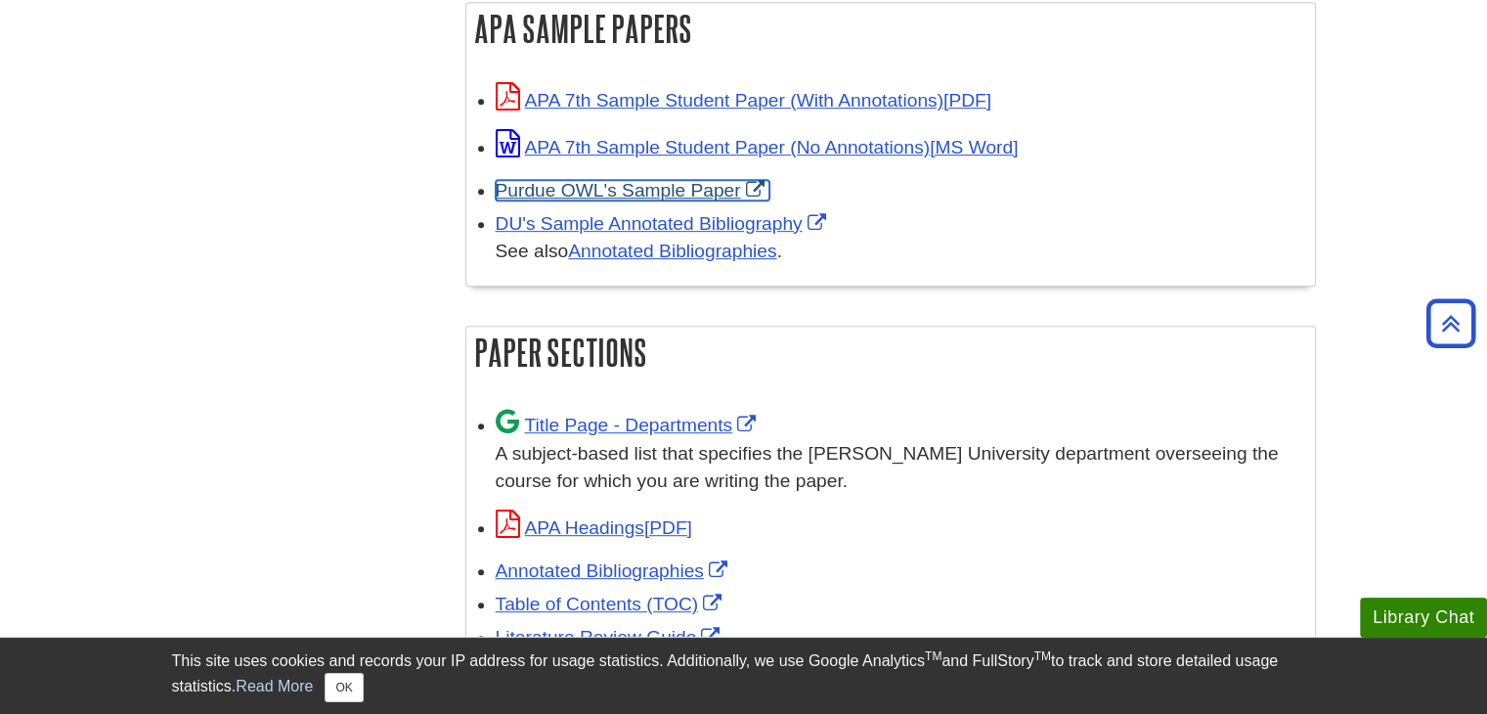
click at [669, 191] on link "Purdue OWL's Sample Paper" at bounding box center [633, 190] width 274 height 21
